Goal: Information Seeking & Learning: Learn about a topic

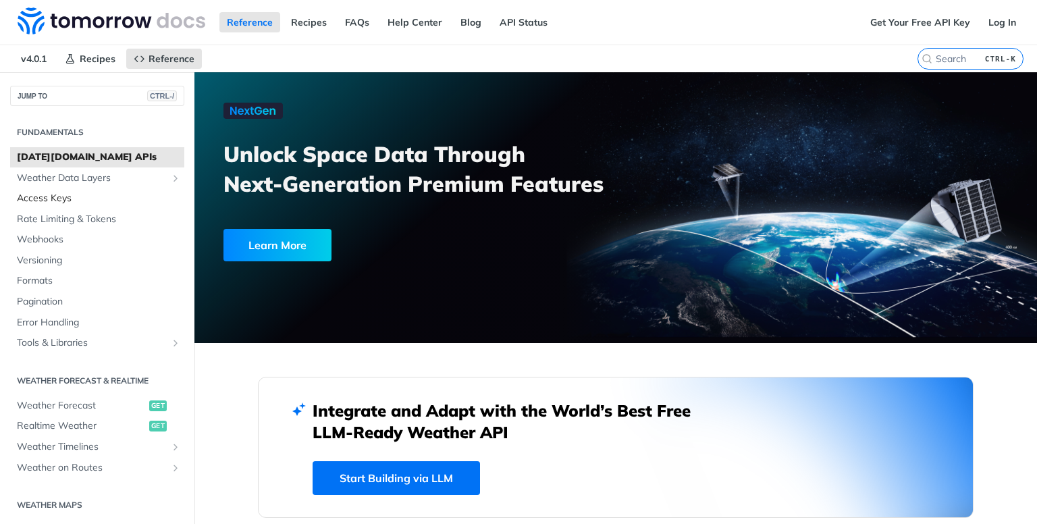
click at [117, 206] on link "Access Keys" at bounding box center [97, 198] width 174 height 20
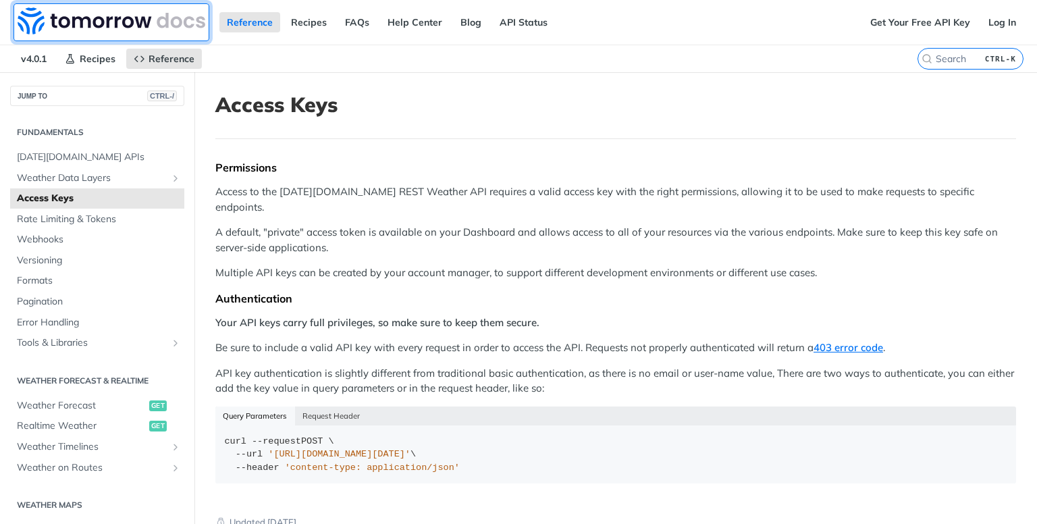
click at [76, 28] on img at bounding box center [112, 20] width 188 height 27
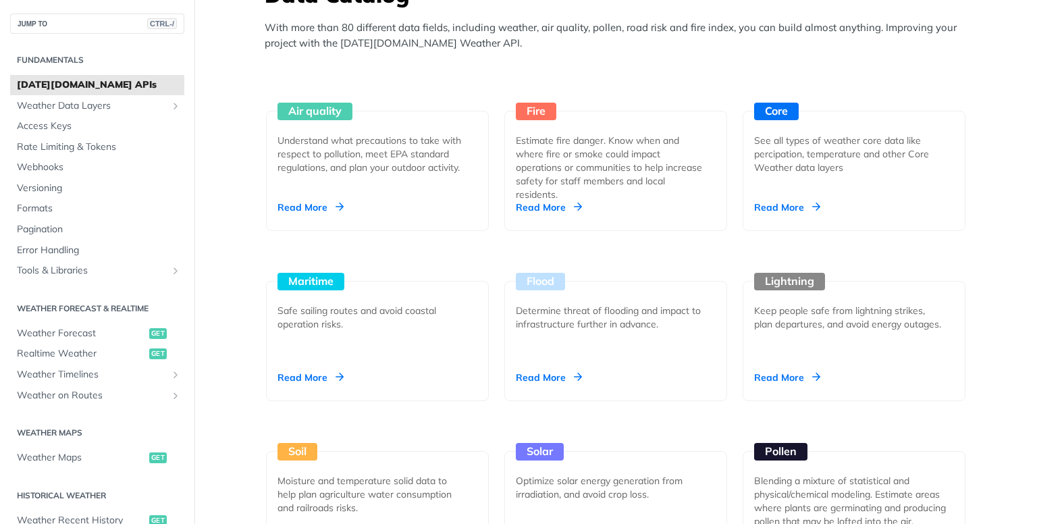
scroll to position [1258, 0]
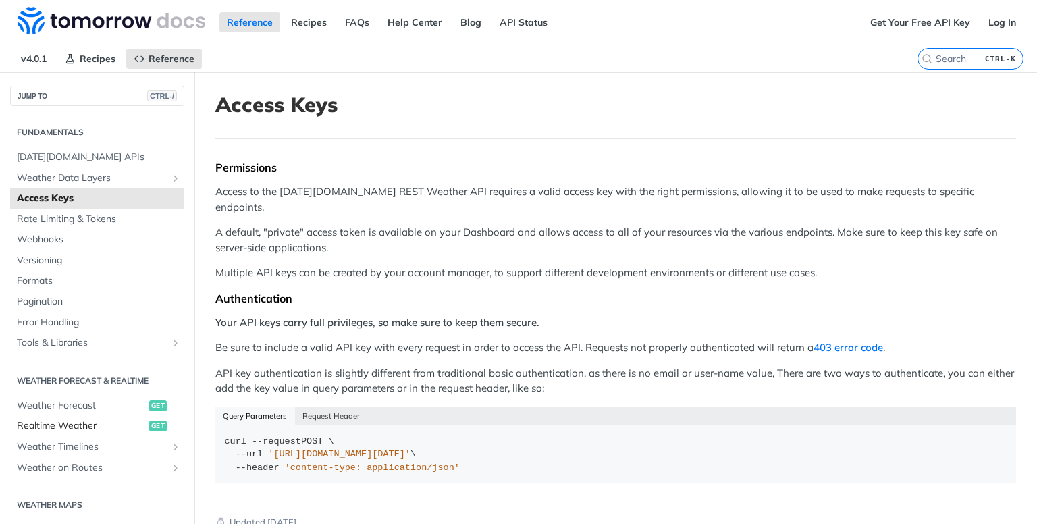
click at [113, 427] on span "Realtime Weather" at bounding box center [81, 425] width 129 height 13
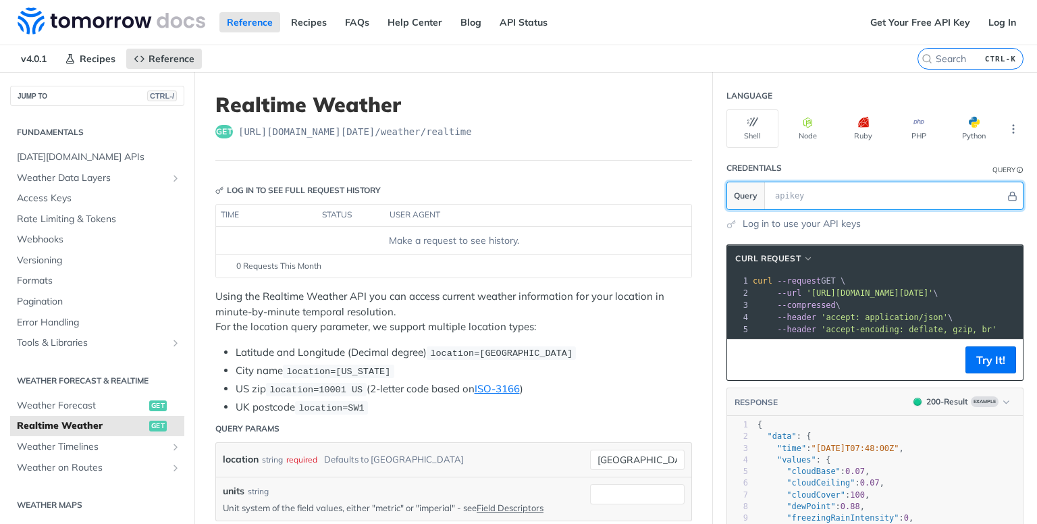
click at [878, 188] on input "text" at bounding box center [886, 195] width 237 height 27
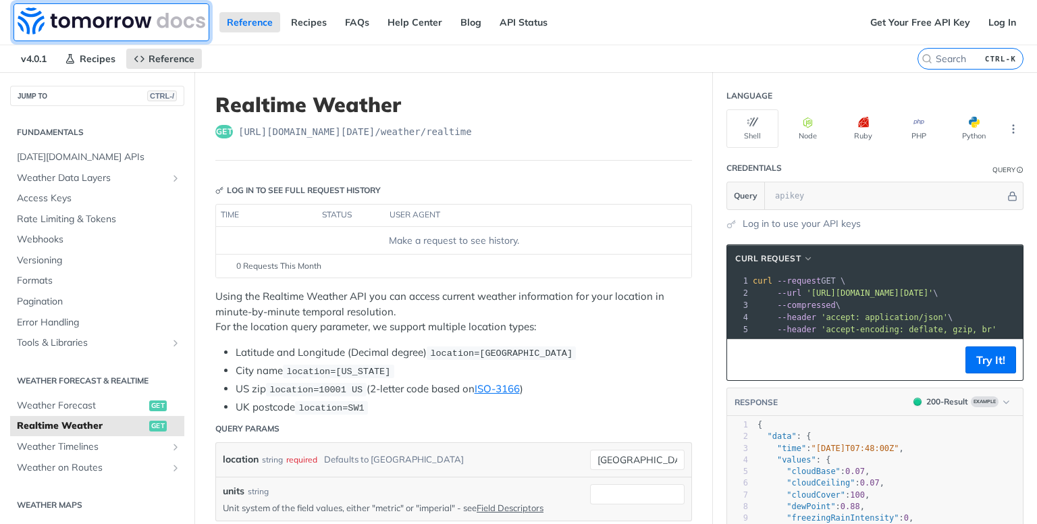
click at [102, 22] on img at bounding box center [112, 20] width 188 height 27
